Goal: Understand process/instructions: Learn how to perform a task or action

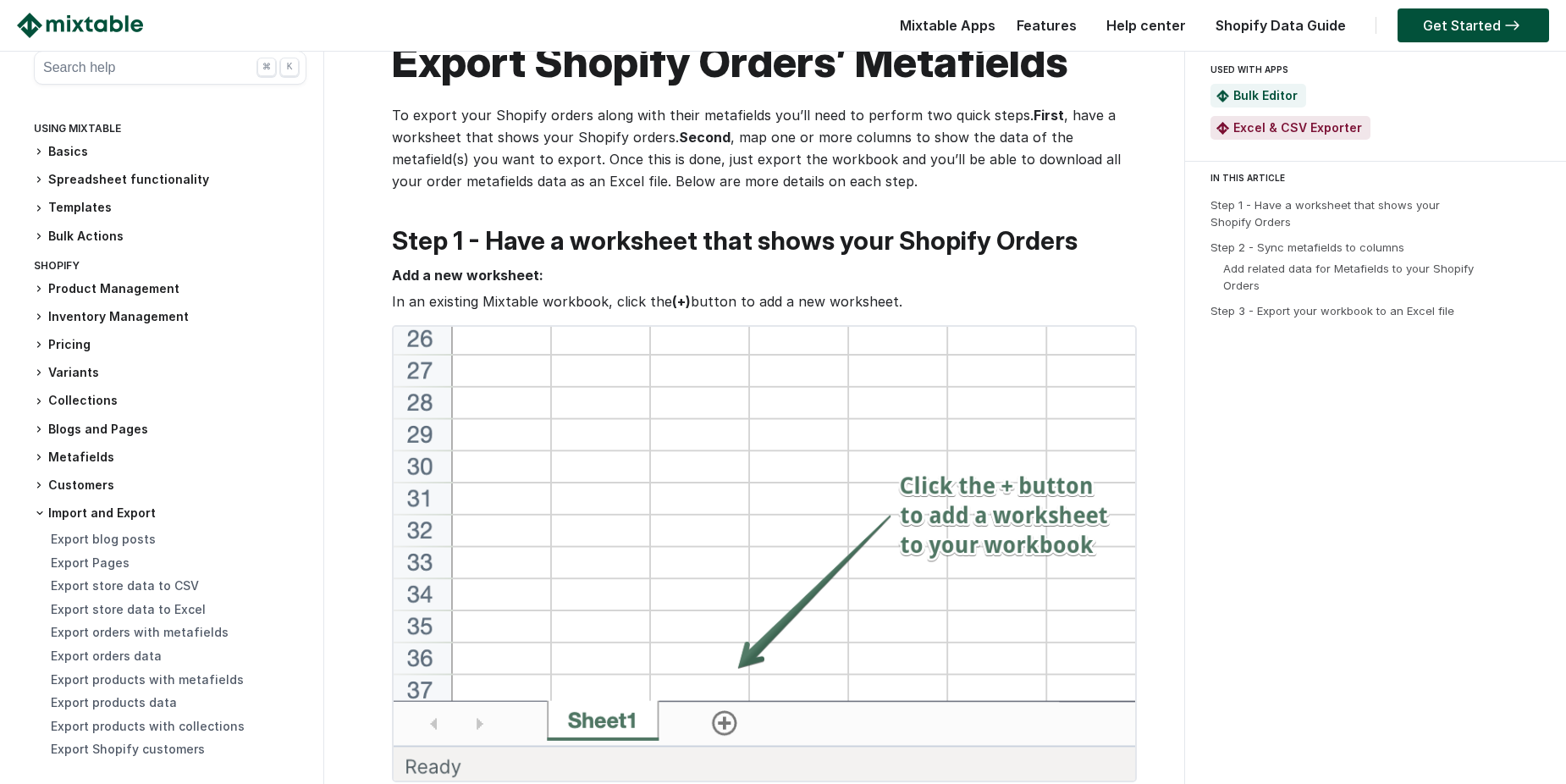
scroll to position [85, 0]
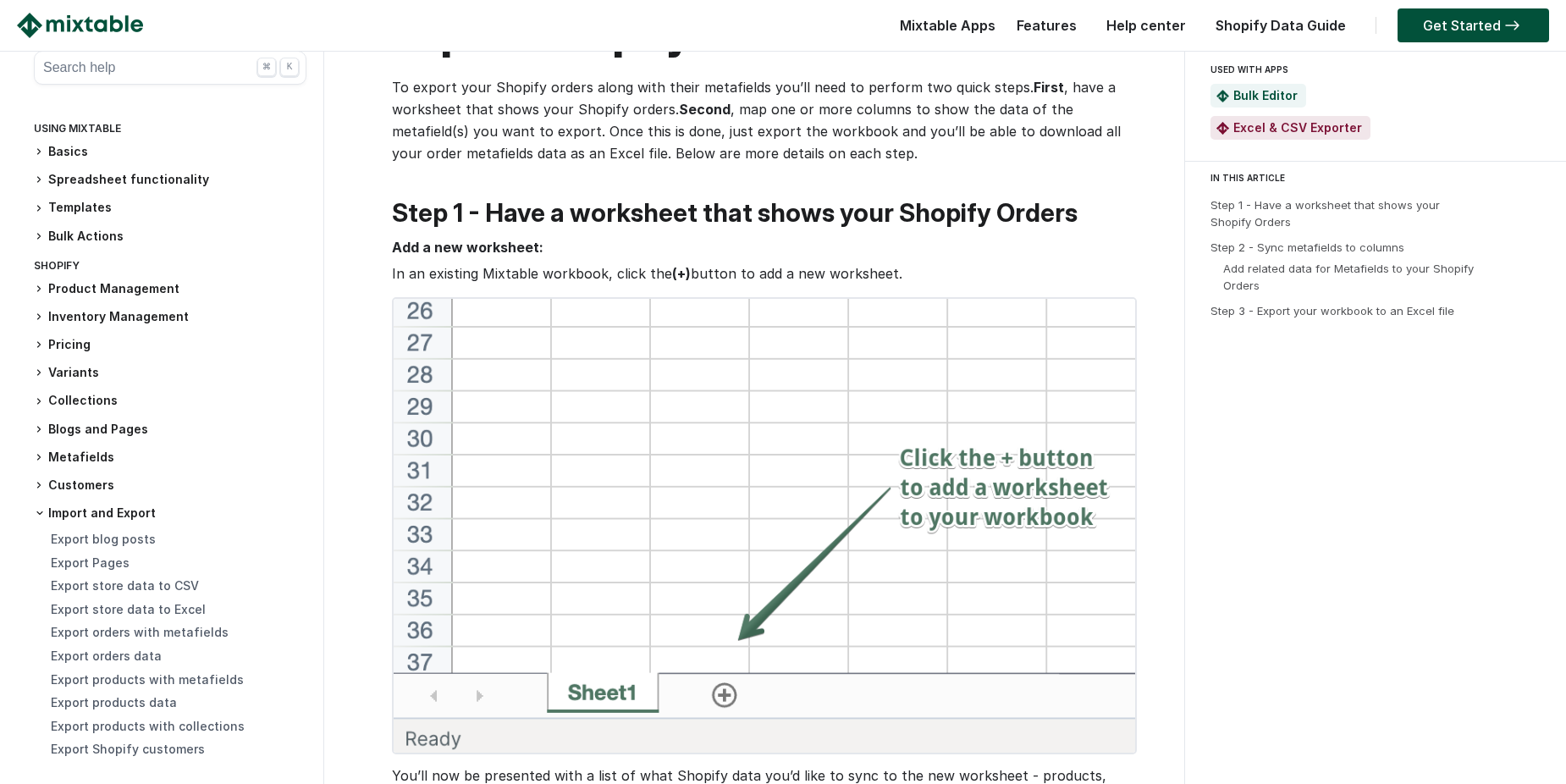
drag, startPoint x: 466, startPoint y: 275, endPoint x: 666, endPoint y: 272, distance: 200.0
click at [666, 272] on p "In an existing Mixtable workbook, click the (+) button to add a new worksheet." at bounding box center [762, 273] width 742 height 22
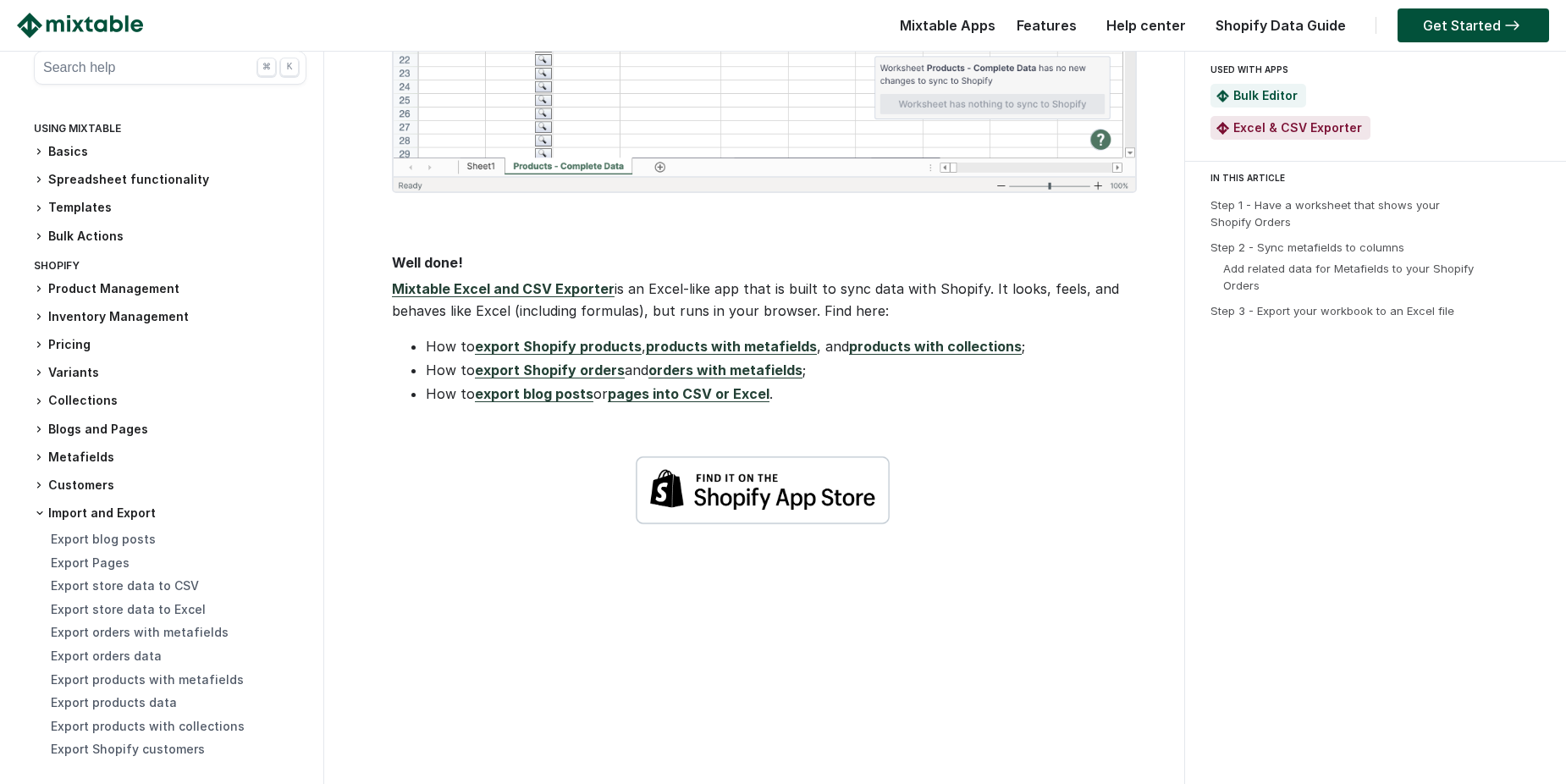
scroll to position [5417, 0]
click at [1524, 20] on link "Get Started" at bounding box center [1473, 26] width 151 height 34
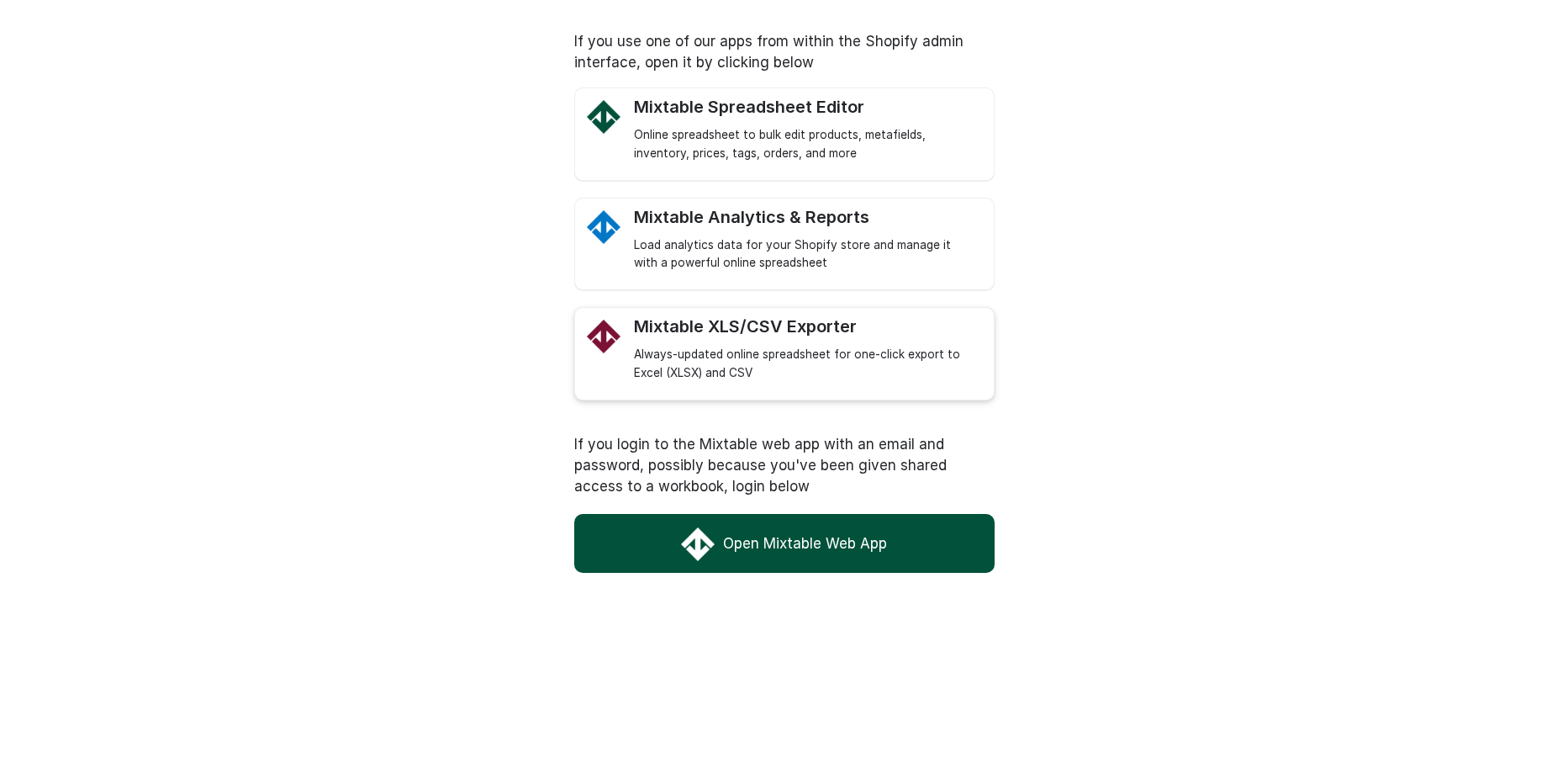
click at [815, 340] on link "Mixtable XLS/CSV Exporter Always-updated online spreadsheet for one-click expor…" at bounding box center [805, 349] width 343 height 66
